Goal: Transaction & Acquisition: Purchase product/service

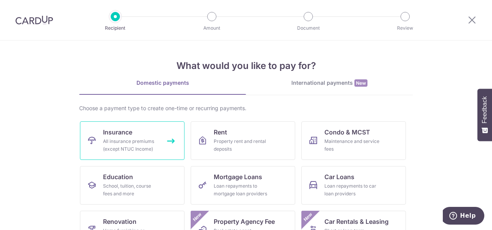
click at [146, 135] on link "Insurance All insurance premiums (except NTUC Income)" at bounding box center [132, 140] width 105 height 38
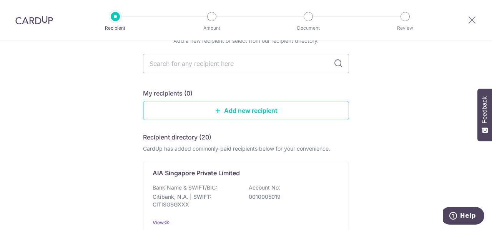
scroll to position [115, 0]
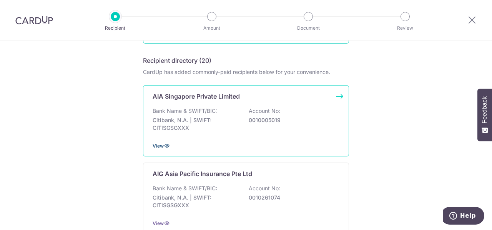
click at [164, 143] on icon at bounding box center [167, 145] width 6 height 6
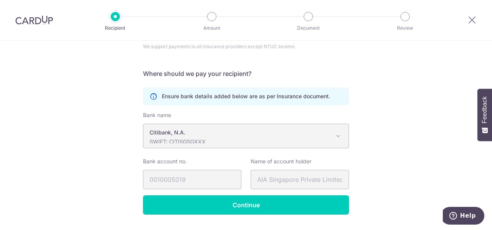
scroll to position [135, 0]
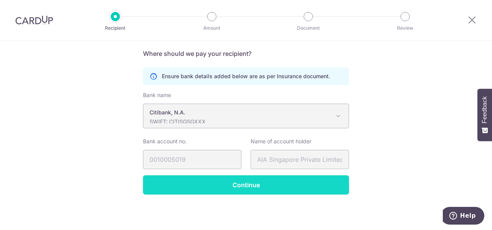
click at [233, 183] on input "Continue" at bounding box center [246, 184] width 206 height 19
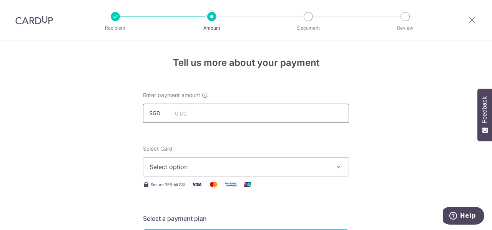
click at [259, 110] on input "text" at bounding box center [246, 112] width 206 height 19
type input "2,000.00"
click at [256, 165] on span "Select option" at bounding box center [239, 166] width 179 height 9
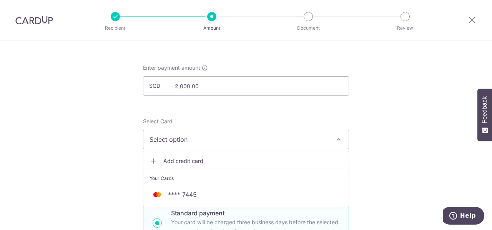
scroll to position [38, 0]
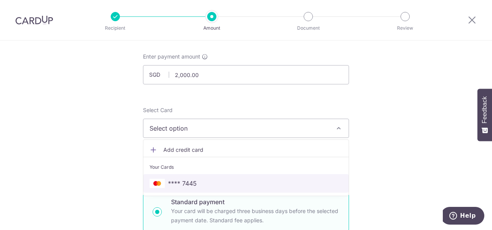
click at [250, 182] on span "**** 7445" at bounding box center [246, 182] width 193 height 9
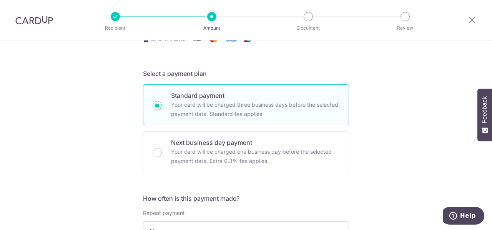
scroll to position [154, 0]
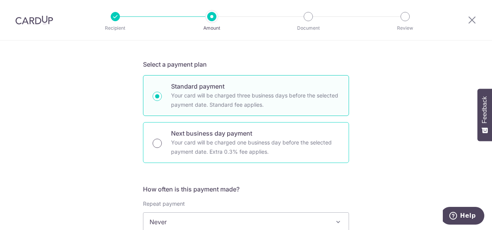
click at [158, 143] on input "Next business day payment Your card will be charged one business day before the…" at bounding box center [157, 142] width 9 height 9
radio input "true"
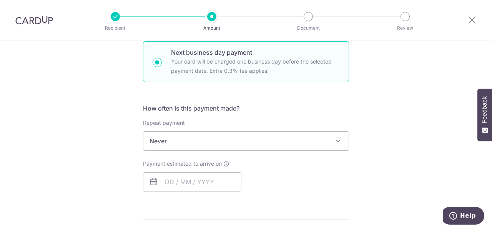
scroll to position [269, 0]
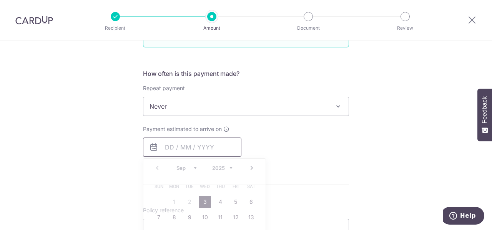
click at [170, 147] on input "text" at bounding box center [192, 146] width 98 height 19
click at [236, 203] on link "5" at bounding box center [236, 201] width 12 height 12
type input "05/09/2025"
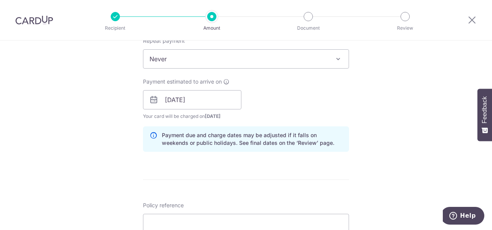
scroll to position [385, 0]
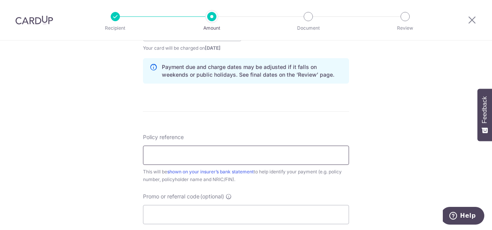
click at [210, 161] on input "Policy reference" at bounding box center [246, 154] width 206 height 19
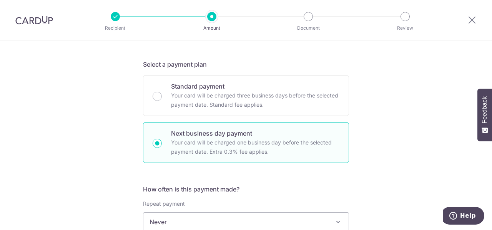
scroll to position [154, 0]
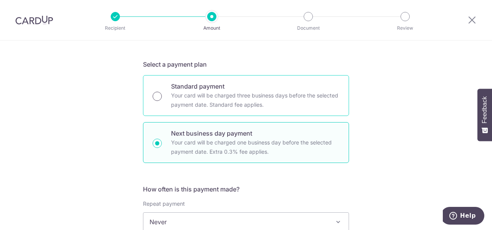
type input "U128333523"
click at [155, 98] on input "Standard payment Your card will be charged three business days before the selec…" at bounding box center [157, 96] width 9 height 9
radio input "true"
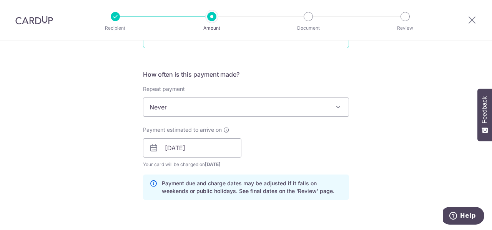
scroll to position [269, 0]
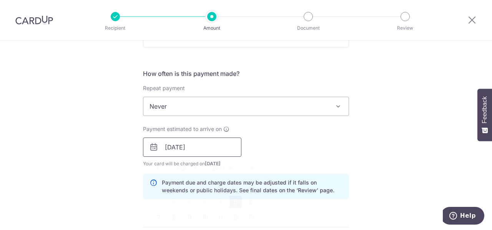
click at [202, 150] on input "05/09/2025" at bounding box center [192, 146] width 98 height 19
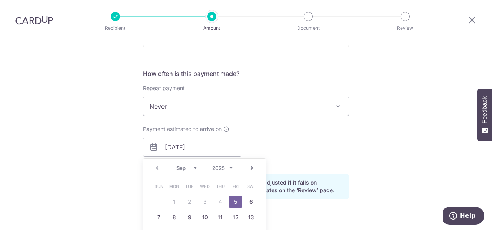
drag, startPoint x: 235, startPoint y: 200, endPoint x: 364, endPoint y: 165, distance: 133.5
click at [235, 200] on link "5" at bounding box center [236, 201] width 12 height 12
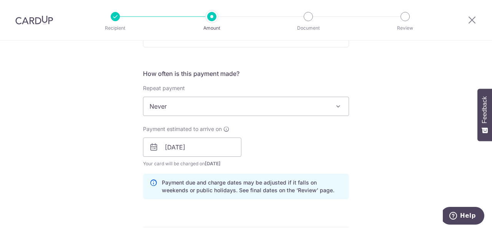
click at [375, 144] on div "Tell us more about your payment Enter payment amount SGD 2,000.00 2000.00 Selec…" at bounding box center [246, 134] width 492 height 727
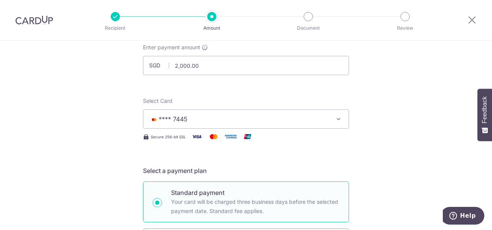
scroll to position [36, 0]
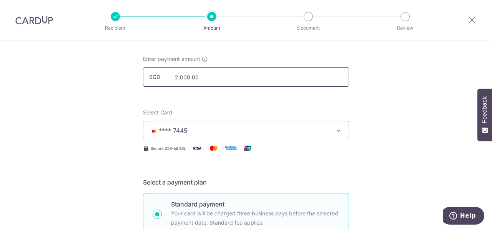
drag, startPoint x: 257, startPoint y: 79, endPoint x: 43, endPoint y: 53, distance: 214.7
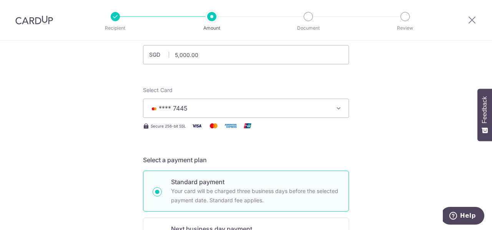
scroll to position [0, 0]
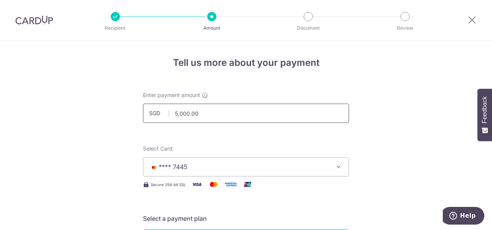
drag, startPoint x: 213, startPoint y: 114, endPoint x: 145, endPoint y: 104, distance: 69.2
click at [145, 104] on input "5,000.00" at bounding box center [246, 112] width 206 height 19
drag, startPoint x: 252, startPoint y: 111, endPoint x: 145, endPoint y: 108, distance: 107.8
click at [145, 108] on input "30,000.00" at bounding box center [246, 112] width 206 height 19
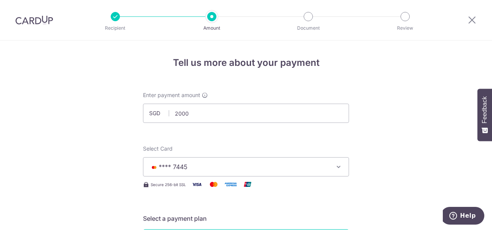
type input "2,000.00"
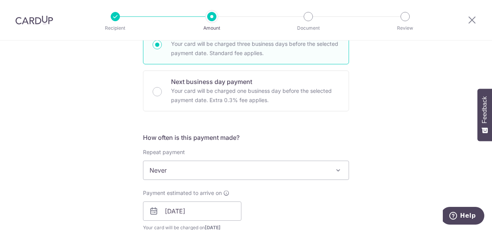
scroll to position [190, 0]
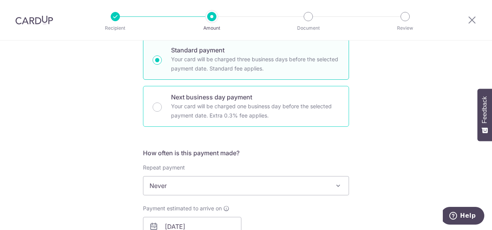
click at [162, 105] on div "Next business day payment Your card will be charged one business day before the…" at bounding box center [246, 106] width 206 height 41
radio input "false"
radio input "true"
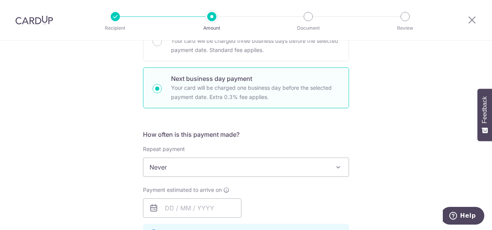
scroll to position [295, 0]
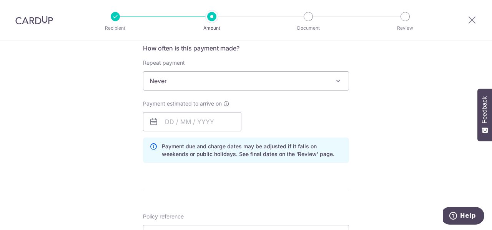
click at [336, 81] on span at bounding box center [338, 80] width 9 height 9
click at [418, 80] on div "Tell us more about your payment Enter payment amount SGD 2,000.00 2000.00 Selec…" at bounding box center [246, 104] width 492 height 717
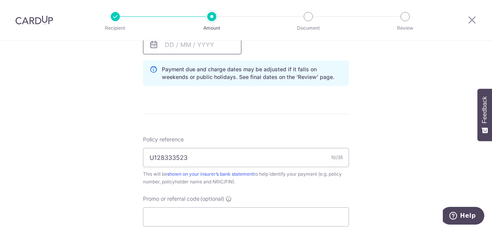
click at [187, 51] on input "text" at bounding box center [192, 44] width 98 height 19
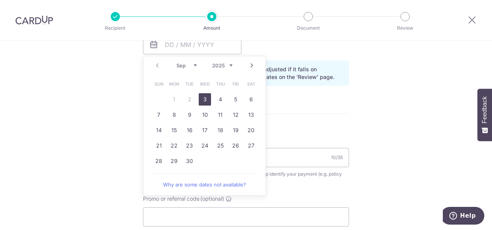
click at [204, 97] on link "3" at bounding box center [205, 99] width 12 height 12
type input "03/09/2025"
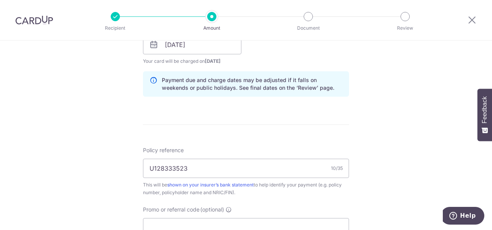
click at [404, 94] on div "Tell us more about your payment Enter payment amount SGD 2,000.00 2000.00 Selec…" at bounding box center [246, 51] width 492 height 765
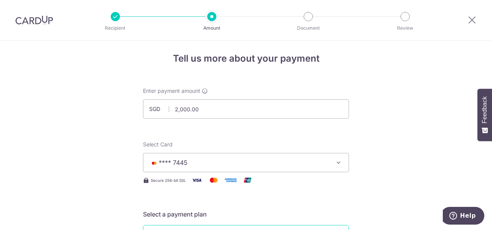
scroll to position [0, 0]
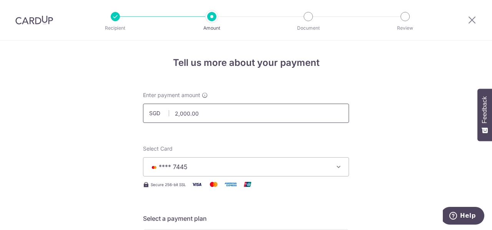
drag, startPoint x: 206, startPoint y: 108, endPoint x: 137, endPoint y: 102, distance: 69.2
click at [138, 102] on div "Enter payment amount SGD 2,000.00 2000.00" at bounding box center [245, 107] width 215 height 32
drag, startPoint x: 264, startPoint y: 118, endPoint x: 109, endPoint y: 54, distance: 167.3
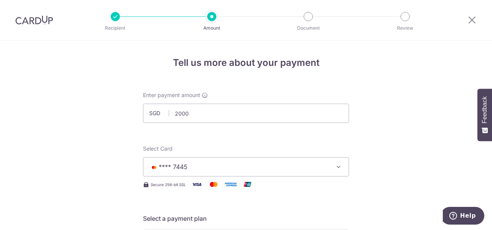
type input "2,000.00"
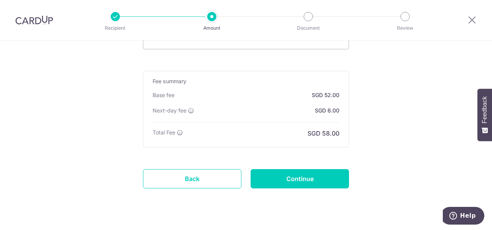
scroll to position [573, 0]
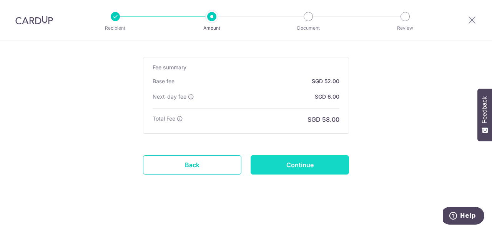
click at [328, 160] on input "Continue" at bounding box center [300, 164] width 98 height 19
type input "Create Schedule"
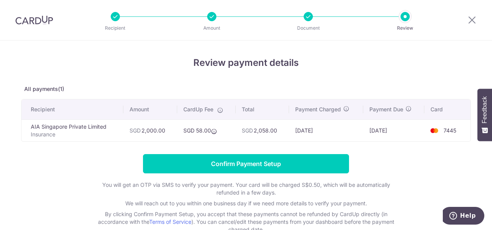
click at [440, 128] on img at bounding box center [434, 130] width 15 height 9
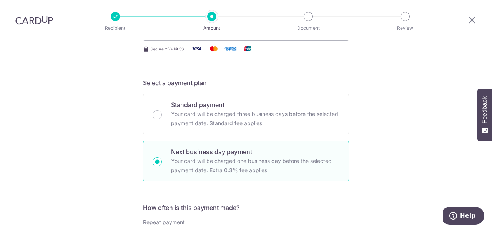
scroll to position [115, 0]
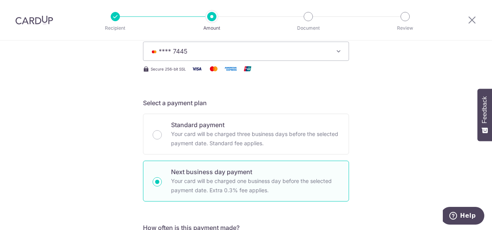
click at [287, 48] on span "**** 7445" at bounding box center [239, 51] width 179 height 9
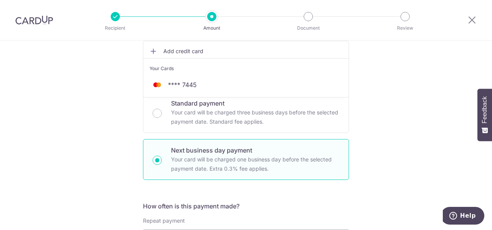
scroll to position [77, 0]
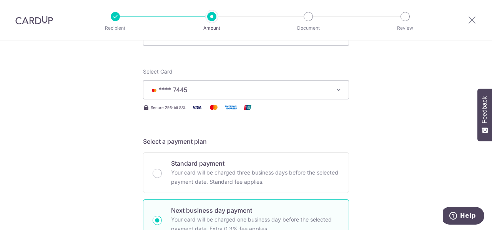
click at [343, 90] on button "**** 7445" at bounding box center [246, 89] width 206 height 19
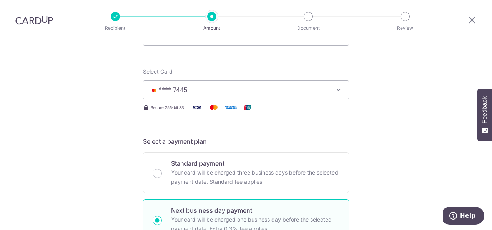
click at [337, 92] on icon "button" at bounding box center [339, 90] width 8 height 8
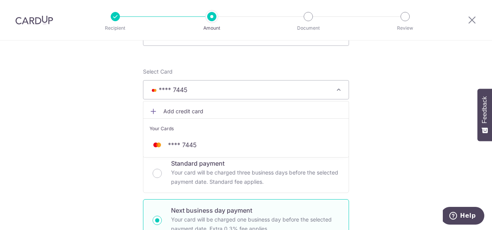
click at [186, 110] on span "Add credit card" at bounding box center [252, 111] width 179 height 8
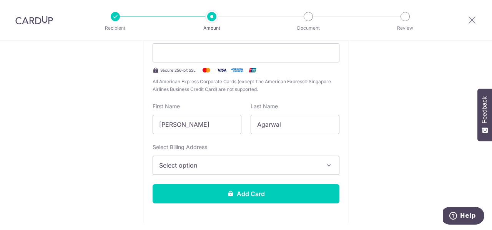
scroll to position [231, 0]
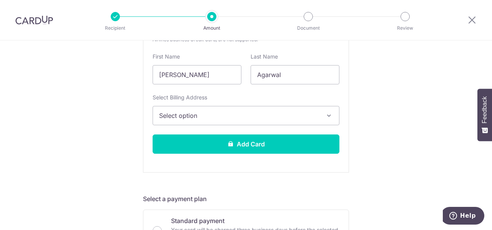
click at [273, 118] on span "Select option" at bounding box center [239, 115] width 160 height 9
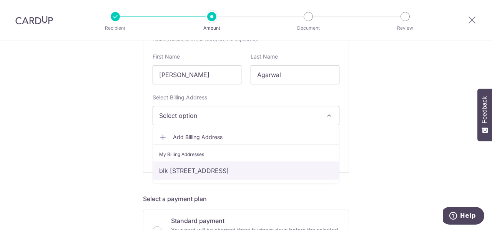
click at [274, 173] on link "blk [STREET_ADDRESS]" at bounding box center [246, 170] width 186 height 18
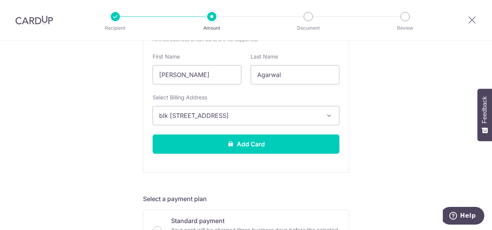
scroll to position [192, 0]
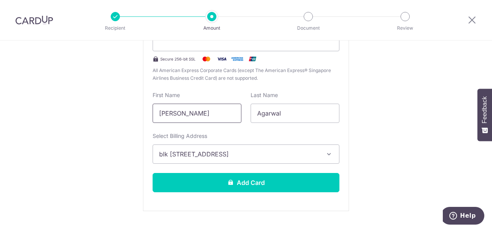
drag, startPoint x: 224, startPoint y: 112, endPoint x: 75, endPoint y: 105, distance: 148.7
type input "Arjun"
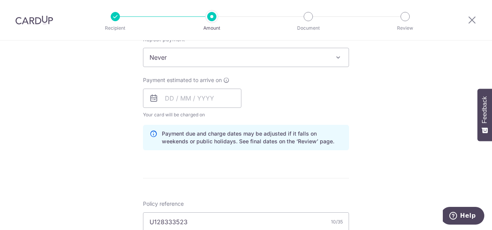
scroll to position [539, 0]
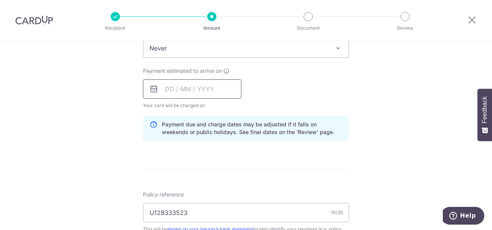
click at [170, 90] on input "text" at bounding box center [192, 88] width 98 height 19
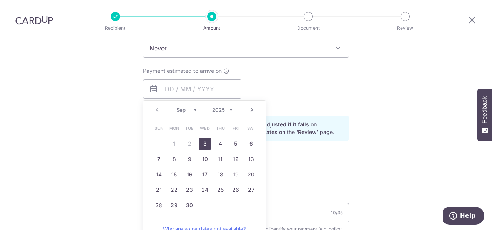
click at [202, 142] on link "3" at bounding box center [205, 143] width 12 height 12
type input "03/09/2025"
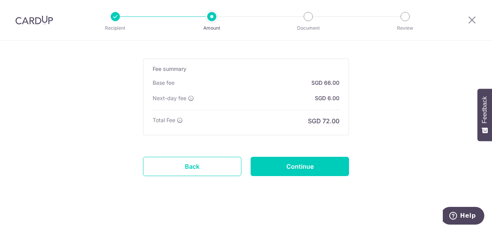
scroll to position [784, 0]
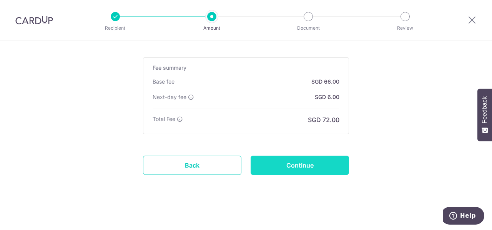
click at [328, 164] on input "Continue" at bounding box center [300, 164] width 98 height 19
type input "Update Schedule"
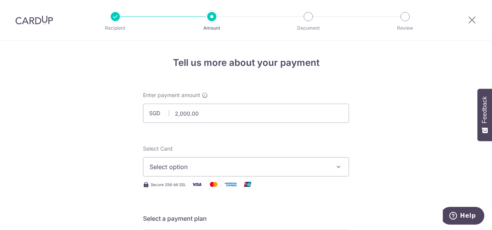
click at [35, 20] on img at bounding box center [34, 19] width 38 height 9
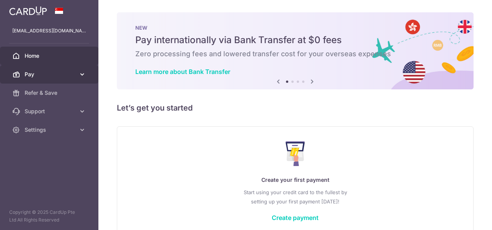
click at [51, 78] on link "Pay" at bounding box center [49, 74] width 98 height 18
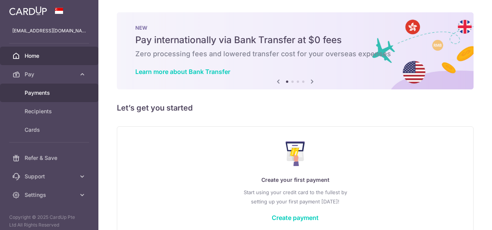
click at [60, 98] on link "Payments" at bounding box center [49, 92] width 98 height 18
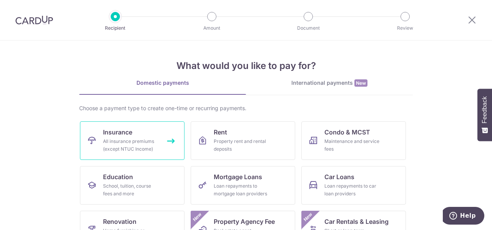
click at [110, 148] on div "All insurance premiums (except NTUC Income)" at bounding box center [130, 144] width 55 height 15
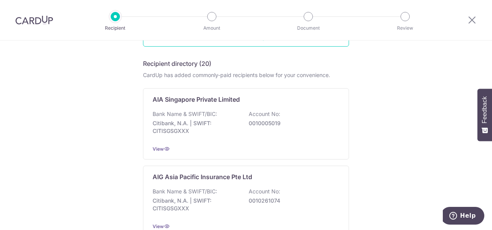
scroll to position [115, 0]
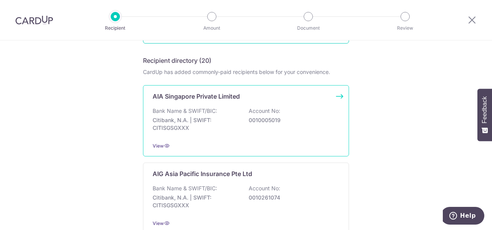
click at [231, 118] on p "Citibank, N.A. | SWIFT: CITISGSGXXX" at bounding box center [196, 123] width 86 height 15
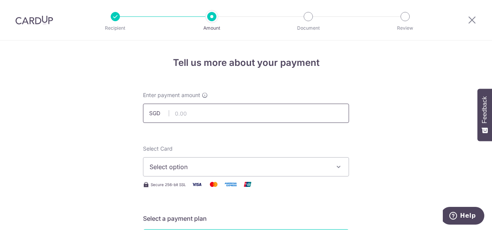
click at [293, 108] on input "text" at bounding box center [246, 112] width 206 height 19
type input "2,000.00"
type input "U128333523"
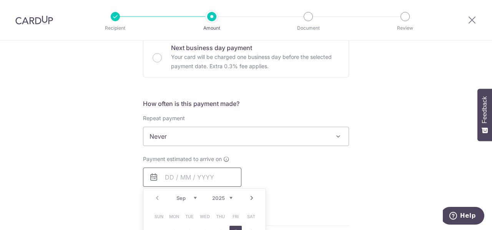
type input "2,000.00"
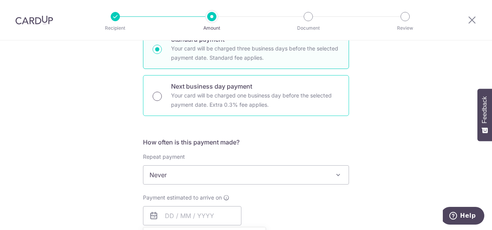
click at [155, 97] on input "Next business day payment Your card will be charged one business day before the…" at bounding box center [157, 96] width 9 height 9
radio input "true"
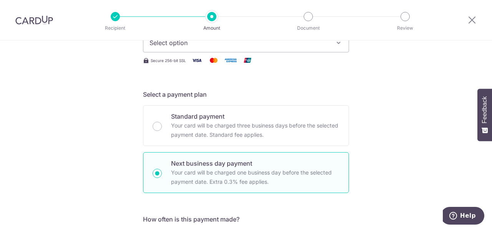
scroll to position [8, 0]
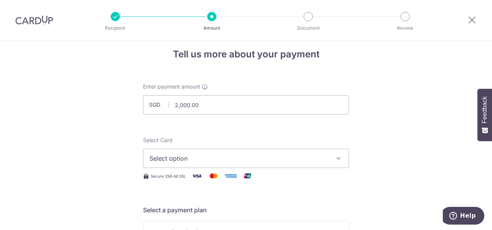
click at [336, 159] on icon "button" at bounding box center [339, 158] width 8 height 8
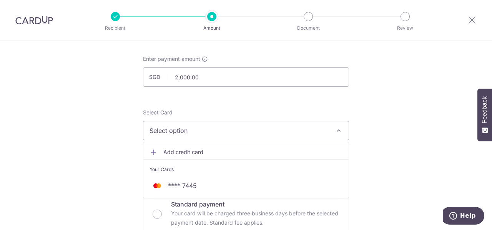
scroll to position [47, 0]
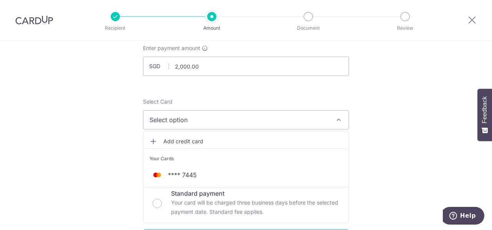
click at [205, 144] on span "Add credit card" at bounding box center [252, 141] width 179 height 8
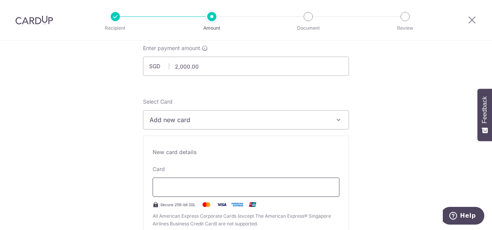
click at [267, 180] on div at bounding box center [246, 186] width 187 height 19
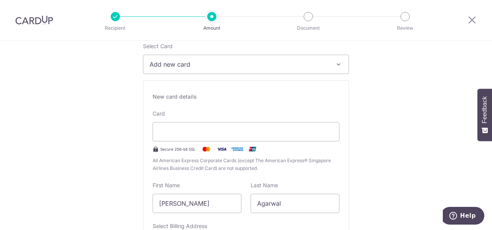
scroll to position [124, 0]
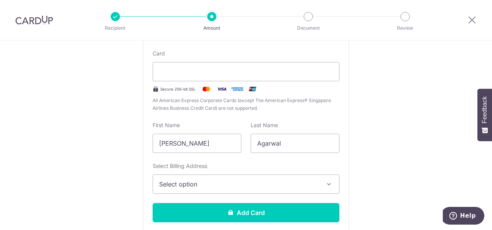
scroll to position [201, 0]
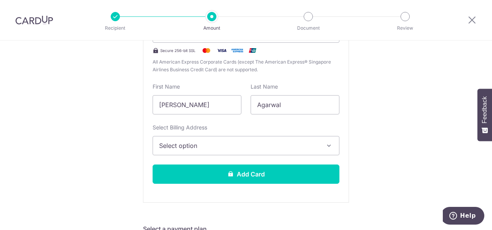
click at [275, 141] on span "Select option" at bounding box center [239, 145] width 160 height 9
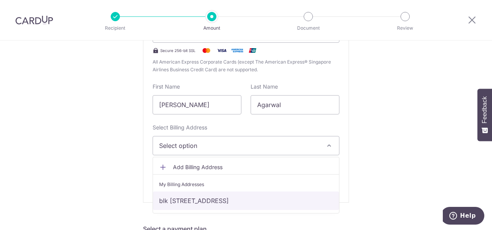
click at [280, 201] on link "blk [STREET_ADDRESS]" at bounding box center [246, 200] width 186 height 18
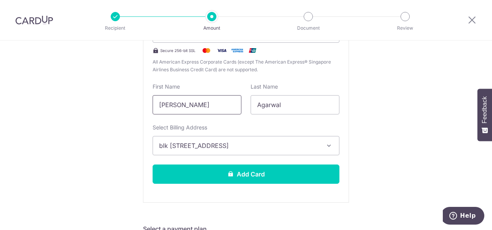
drag, startPoint x: 217, startPoint y: 101, endPoint x: 105, endPoint y: 97, distance: 111.6
type input "Arjun"
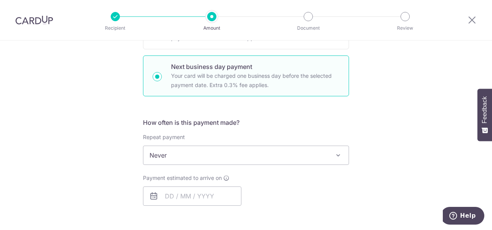
scroll to position [509, 0]
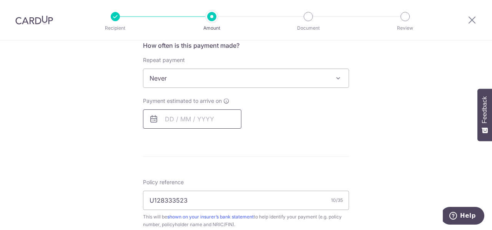
click at [170, 118] on input "text" at bounding box center [192, 118] width 98 height 19
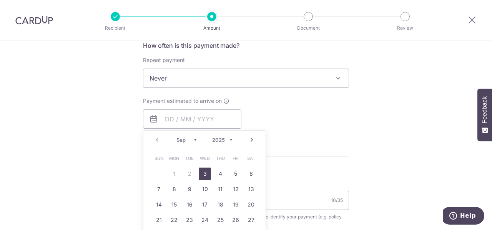
click at [204, 169] on link "3" at bounding box center [205, 173] width 12 height 12
type input "03/09/2025"
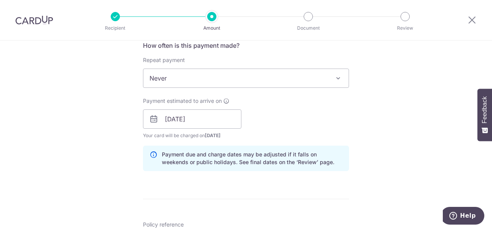
click at [419, 120] on div "Tell us more about your payment Enter payment amount SGD 2,000.00 2000.00 Selec…" at bounding box center [246, 20] width 492 height 976
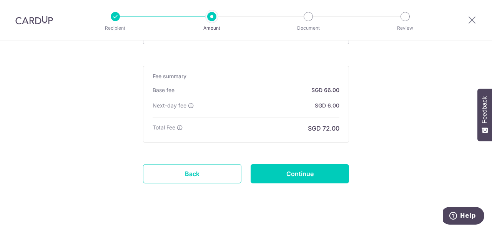
scroll to position [778, 0]
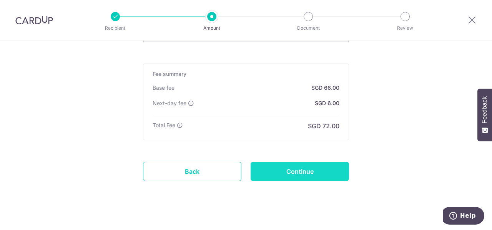
click at [314, 162] on input "Continue" at bounding box center [300, 171] width 98 height 19
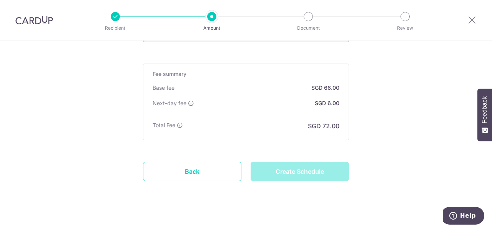
type input "Create Schedule"
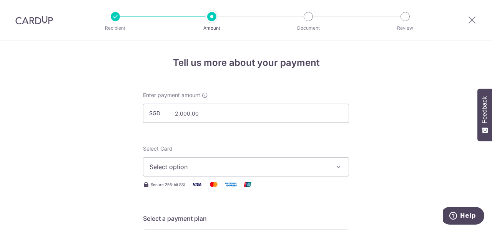
click at [47, 20] on img at bounding box center [34, 19] width 38 height 9
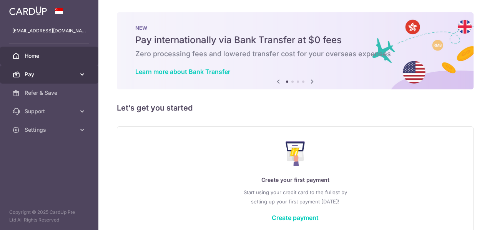
click at [75, 74] on span "Pay" at bounding box center [50, 74] width 51 height 8
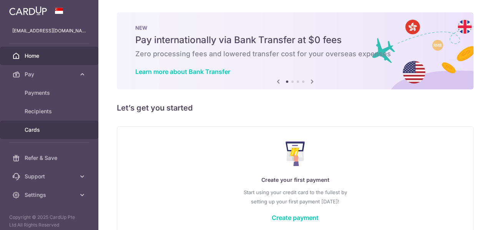
click at [68, 130] on span "Cards" at bounding box center [50, 130] width 51 height 8
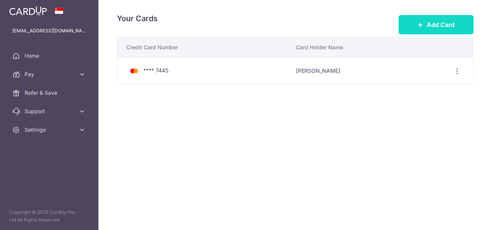
click at [435, 20] on span "Add Card" at bounding box center [441, 24] width 28 height 9
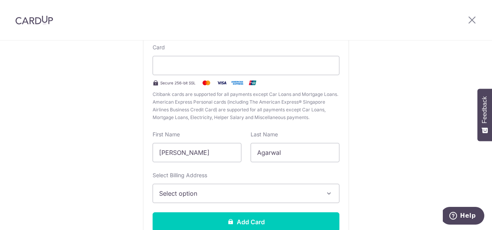
scroll to position [115, 0]
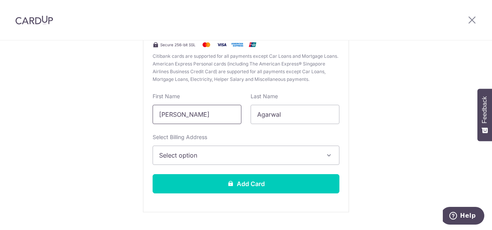
drag, startPoint x: 210, startPoint y: 114, endPoint x: 0, endPoint y: 80, distance: 212.8
click at [0, 80] on div "New Card Details New card details Card Secure 256-bit SSL Citibank cards are su…" at bounding box center [246, 86] width 492 height 323
type input "Arjun"
click at [244, 147] on button "Select option" at bounding box center [246, 154] width 187 height 19
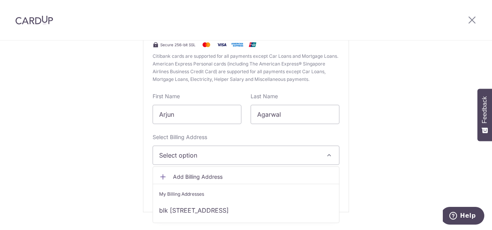
click at [252, 219] on ul "Add Billing Address My Billing Addresses [STREET_ADDRESS]" at bounding box center [246, 194] width 187 height 57
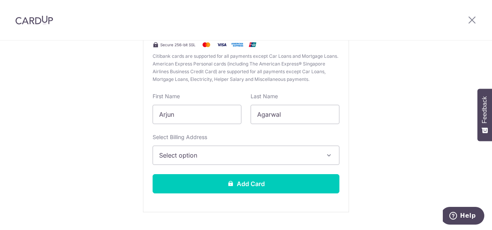
click at [257, 153] on span "Select option" at bounding box center [239, 154] width 160 height 9
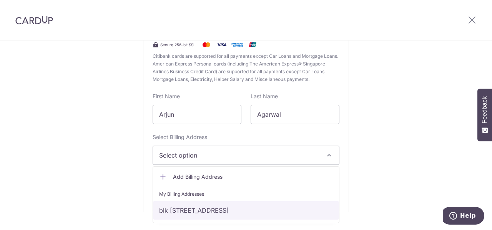
click at [263, 214] on link "blk [STREET_ADDRESS]" at bounding box center [246, 210] width 186 height 18
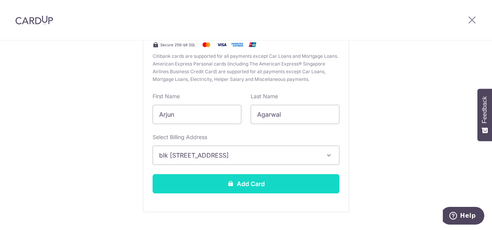
click at [258, 182] on button "Add Card" at bounding box center [246, 183] width 187 height 19
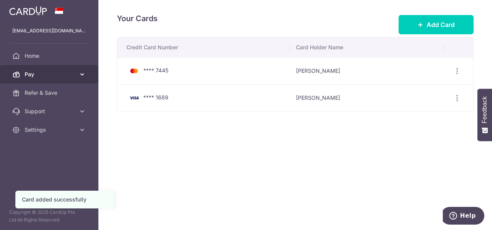
click at [51, 80] on link "Pay" at bounding box center [49, 74] width 98 height 18
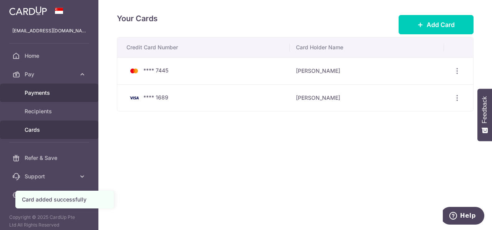
click at [56, 93] on span "Payments" at bounding box center [50, 93] width 51 height 8
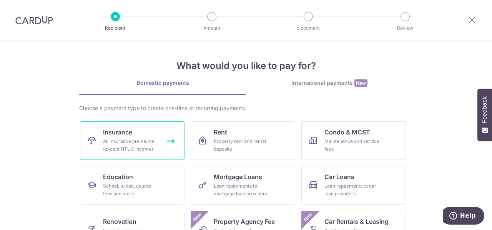
click at [153, 144] on div "All insurance premiums (except NTUC Income)" at bounding box center [130, 144] width 55 height 15
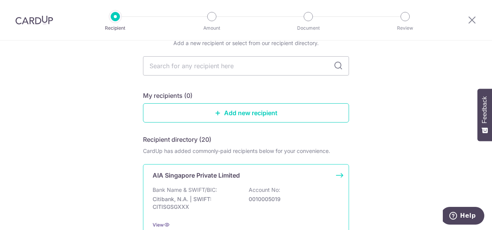
scroll to position [77, 0]
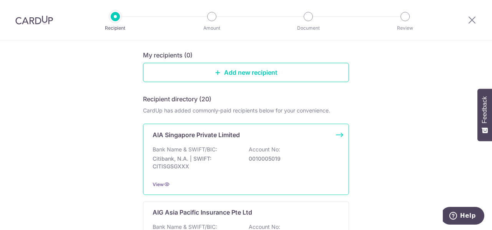
click at [342, 134] on div "AIA Singapore Private Limited Bank Name & SWIFT/BIC: Citibank, N.A. | SWIFT: CI…" at bounding box center [246, 158] width 206 height 71
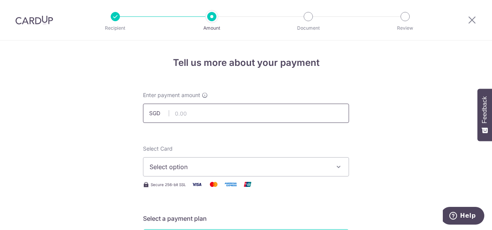
click at [284, 113] on input "text" at bounding box center [246, 112] width 206 height 19
type input "2,000.00"
type input "U128333523"
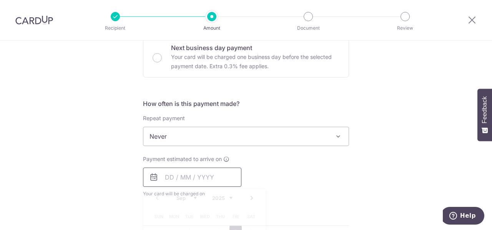
type input "2,000.00"
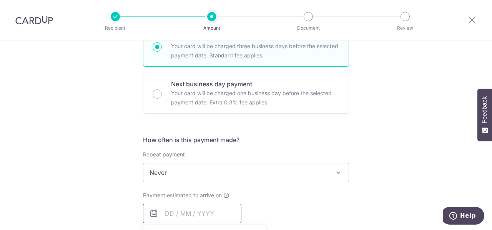
scroll to position [162, 0]
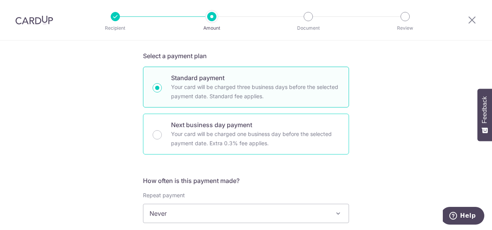
click at [155, 138] on div "Next business day payment Your card will be charged one business day before the…" at bounding box center [246, 133] width 206 height 41
radio input "false"
radio input "true"
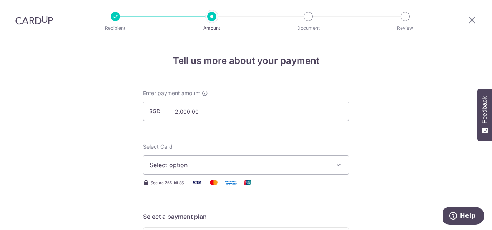
scroll to position [0, 0]
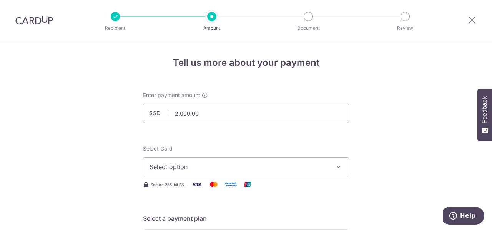
click at [340, 168] on icon "button" at bounding box center [339, 167] width 8 height 8
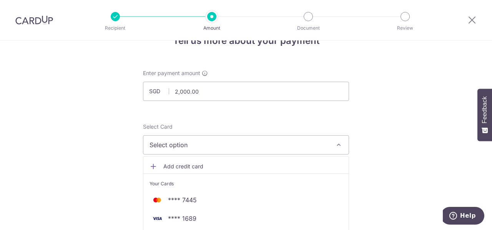
scroll to position [38, 0]
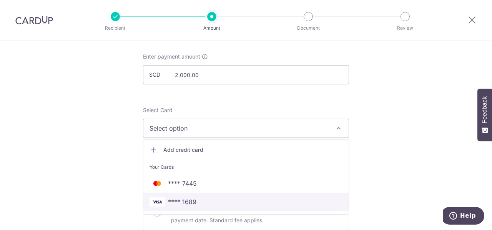
click at [308, 198] on span "**** 1689" at bounding box center [246, 201] width 193 height 9
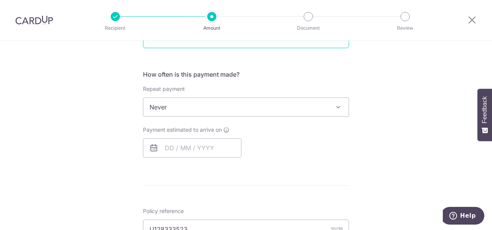
scroll to position [269, 0]
click at [182, 150] on input "text" at bounding box center [192, 146] width 98 height 19
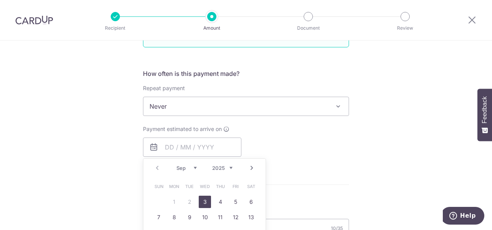
click at [204, 198] on link "3" at bounding box center [205, 201] width 12 height 12
type input "03/09/2025"
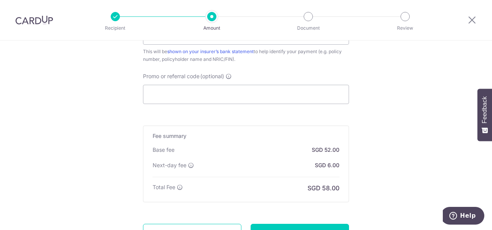
scroll to position [573, 0]
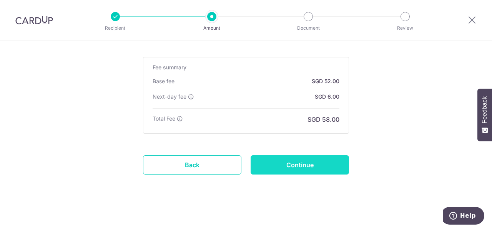
click at [324, 168] on input "Continue" at bounding box center [300, 164] width 98 height 19
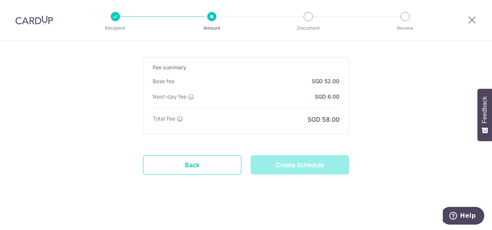
type input "Create Schedule"
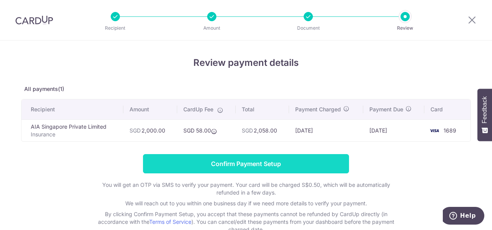
click at [314, 165] on input "Confirm Payment Setup" at bounding box center [246, 163] width 206 height 19
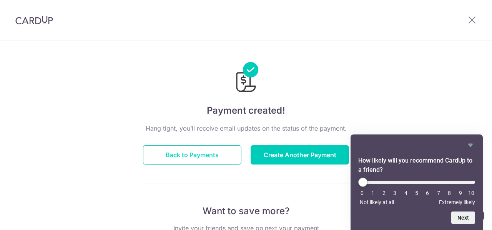
click at [185, 154] on button "Back to Payments" at bounding box center [192, 154] width 98 height 19
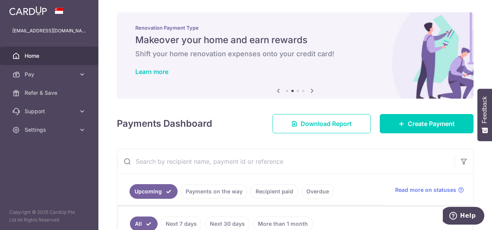
click at [33, 58] on span "Home" at bounding box center [50, 56] width 51 height 8
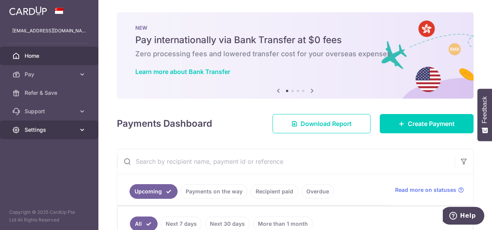
click at [53, 133] on span "Settings" at bounding box center [50, 130] width 51 height 8
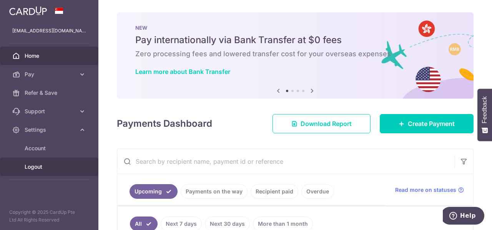
click at [55, 165] on span "Logout" at bounding box center [50, 167] width 51 height 8
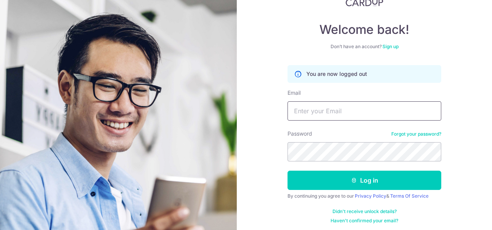
scroll to position [60, 0]
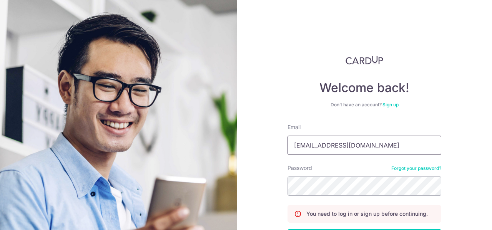
click at [318, 139] on input "chauhan.neha911@gmail.com" at bounding box center [365, 144] width 154 height 19
type input "[EMAIL_ADDRESS][DOMAIN_NAME]"
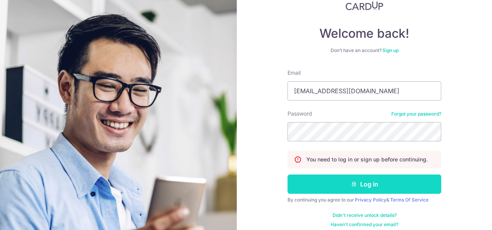
scroll to position [60, 0]
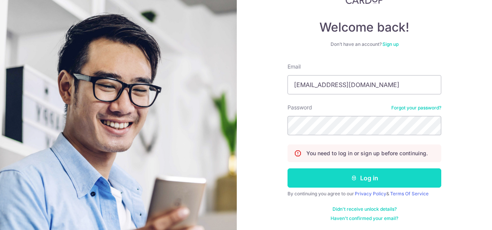
click at [332, 182] on button "Log in" at bounding box center [365, 177] width 154 height 19
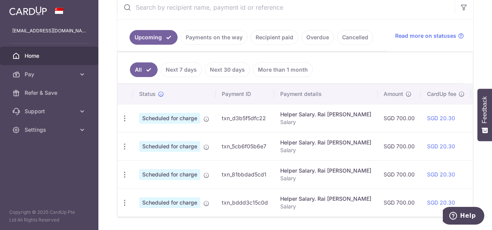
scroll to position [77, 0]
